Goal: Task Accomplishment & Management: Manage account settings

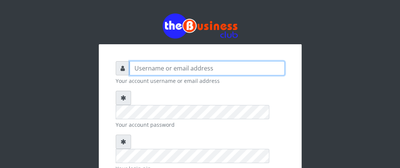
type input "Boboyen"
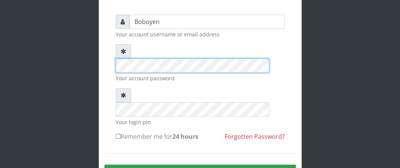
scroll to position [75, 0]
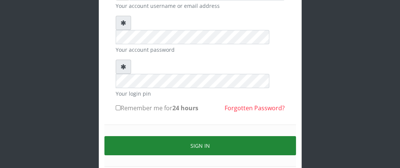
click at [145, 136] on button "Sign in" at bounding box center [199, 145] width 191 height 19
